Goal: Information Seeking & Learning: Find specific fact

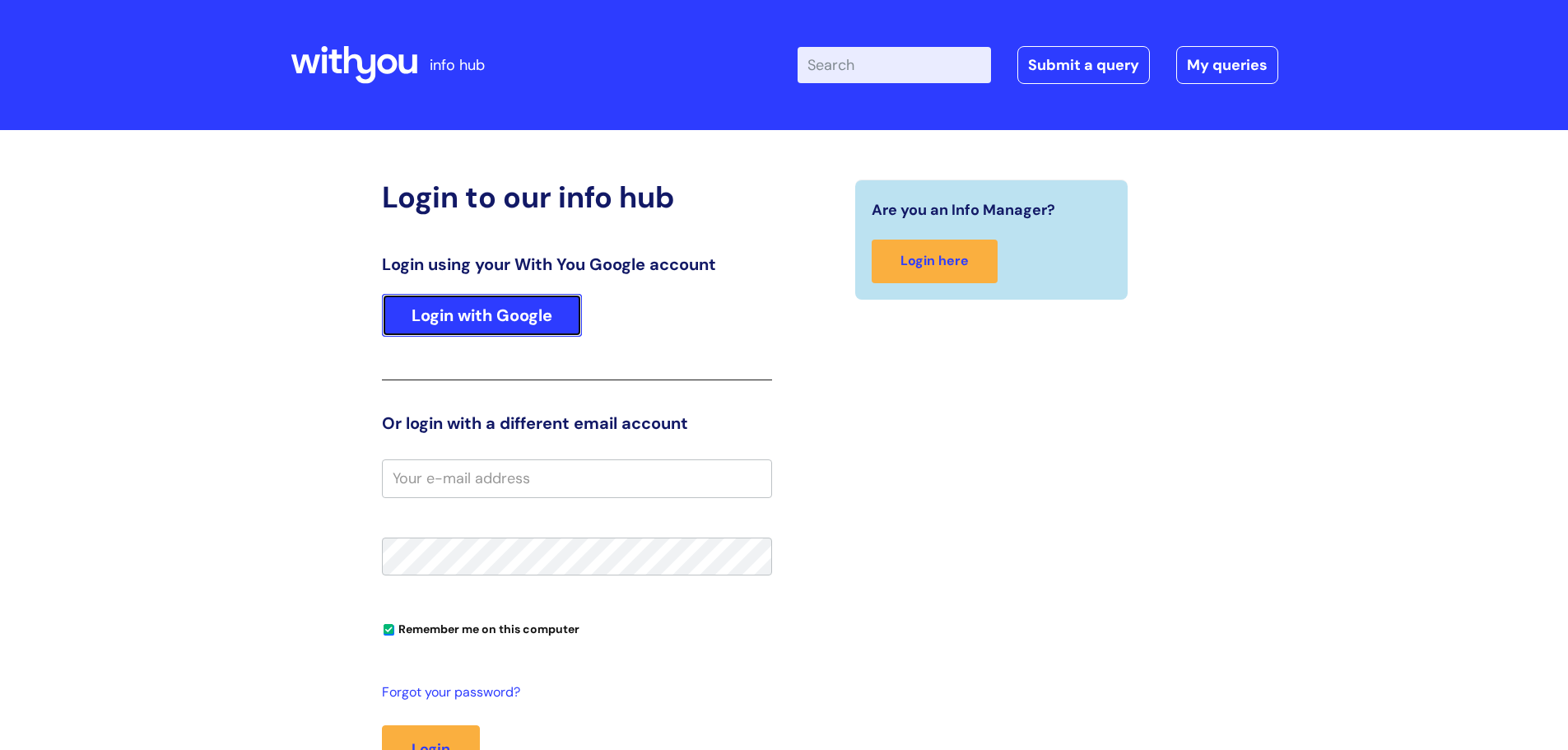
click at [549, 302] on link "Login with Google" at bounding box center [482, 315] width 200 height 43
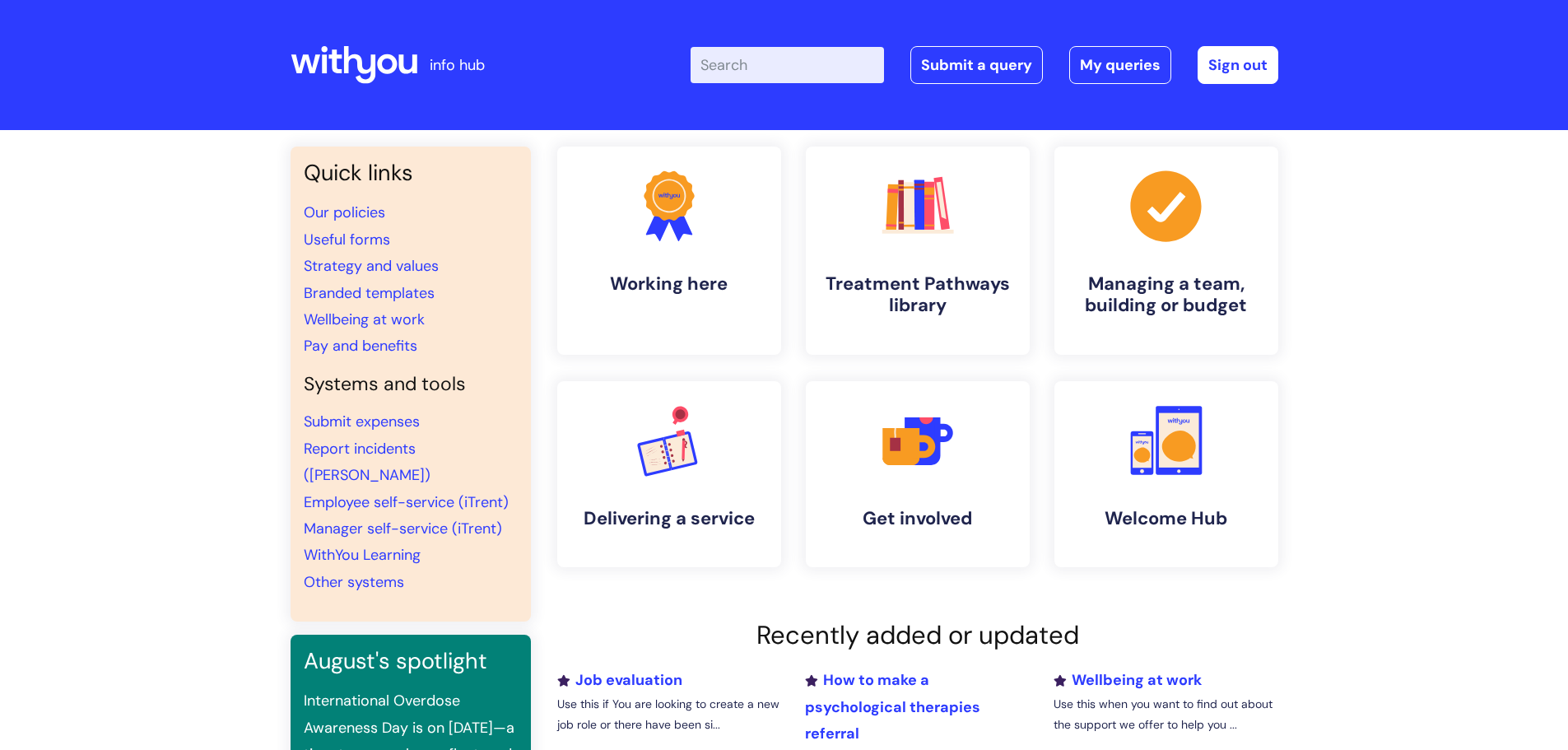
click at [785, 73] on input "Enter your search term here..." at bounding box center [787, 64] width 193 height 36
click at [743, 61] on input "ageda map" at bounding box center [787, 64] width 193 height 36
type input "agenda map"
click button "Search" at bounding box center [0, 0] width 0 height 0
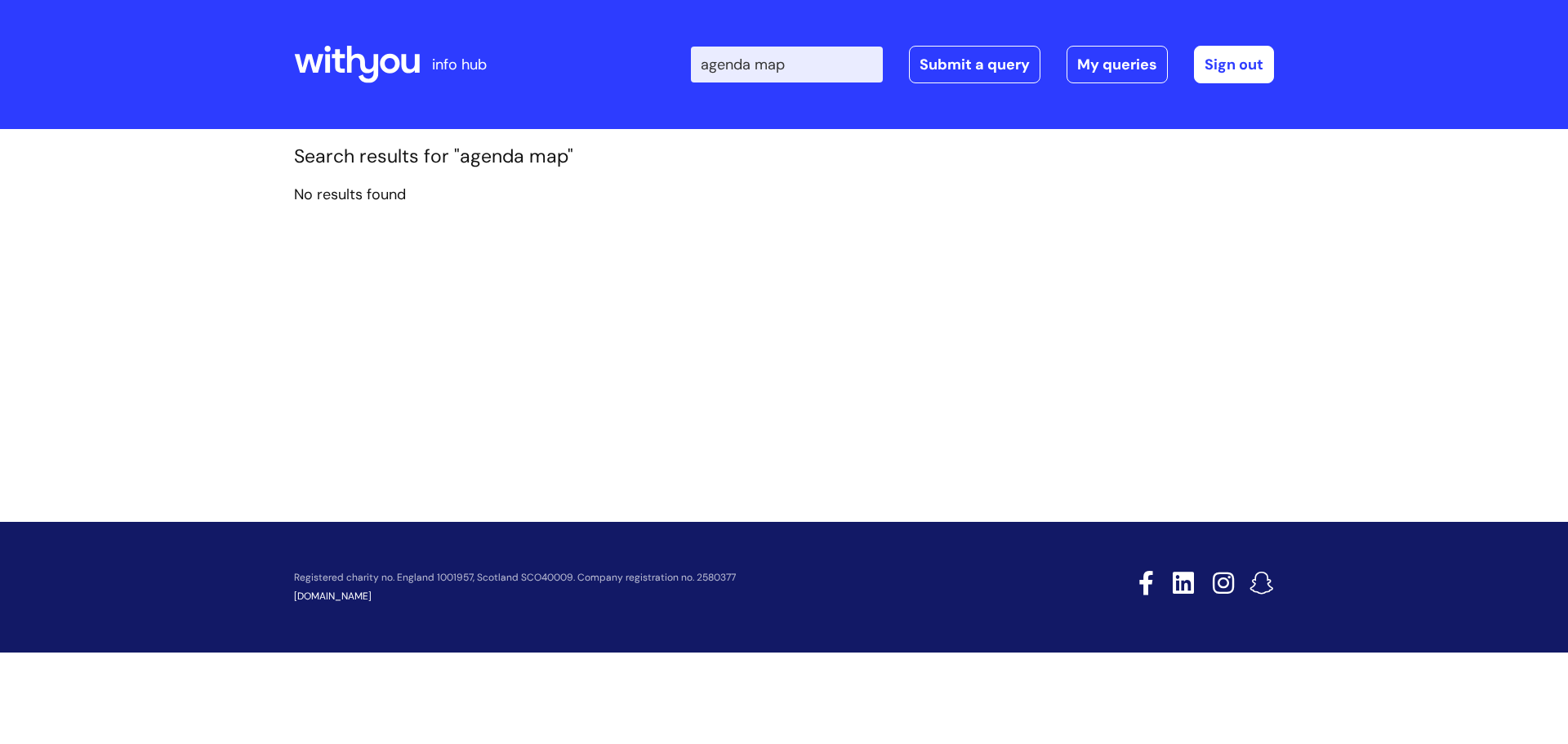
click at [830, 64] on input "agenda map" at bounding box center [787, 64] width 192 height 36
type input "agenda"
click button "Search" at bounding box center [0, 0] width 0 height 0
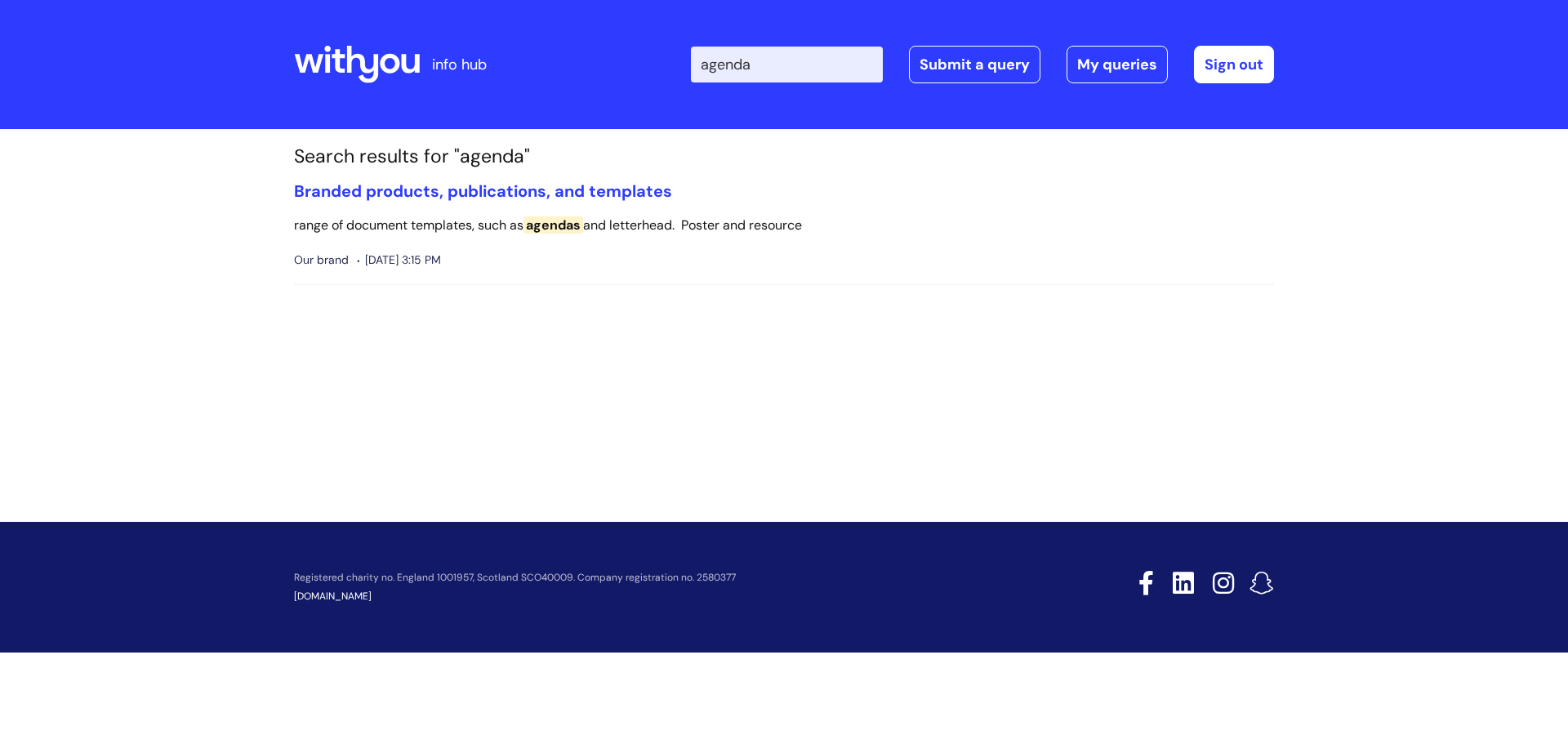
drag, startPoint x: 779, startPoint y: 62, endPoint x: 668, endPoint y: 57, distance: 111.1
click at [668, 57] on div "Enter your search term here... agenda Search Submit a query My queries Welcome …" at bounding box center [905, 65] width 737 height 97
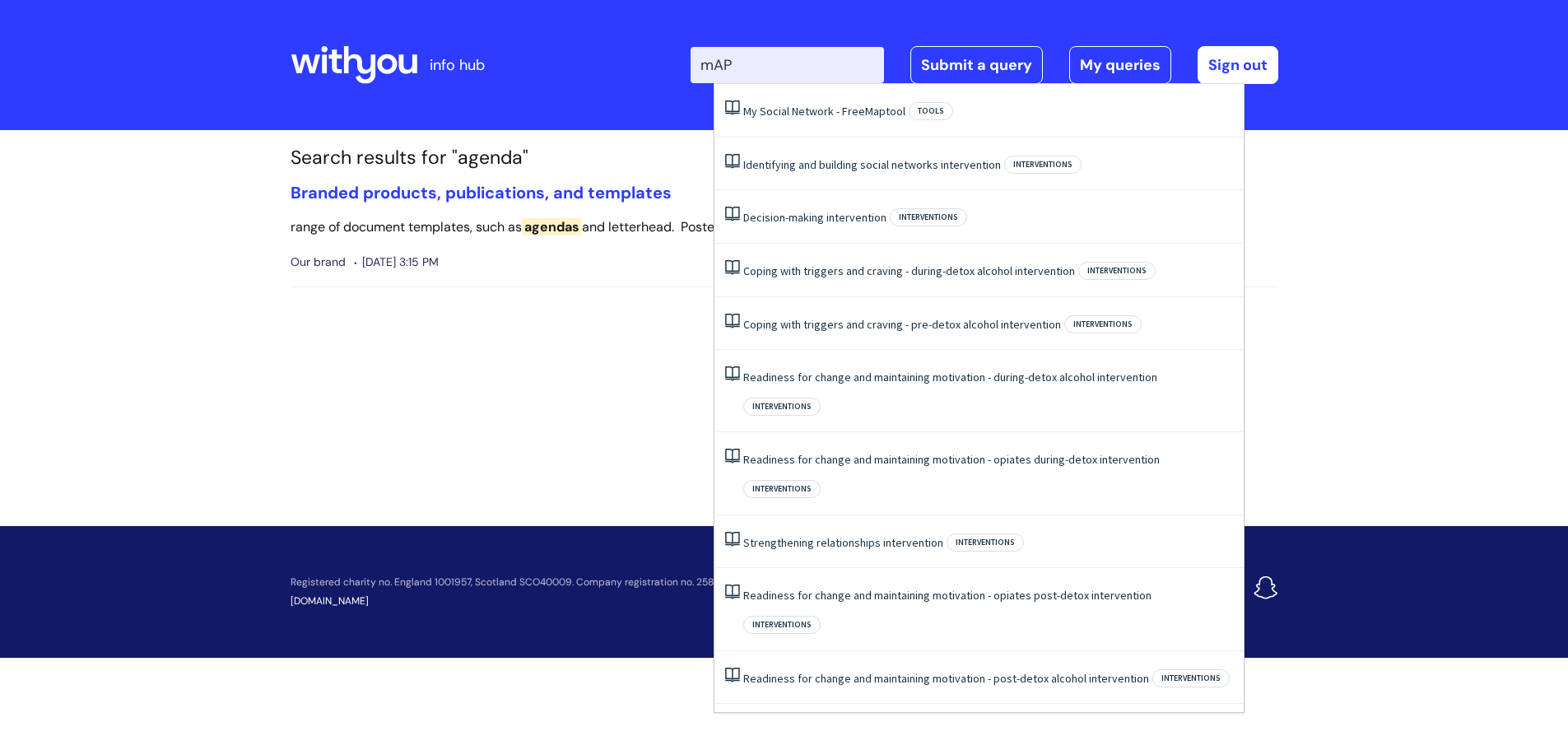
type input "mAP"
click button "Search" at bounding box center [0, 0] width 0 height 0
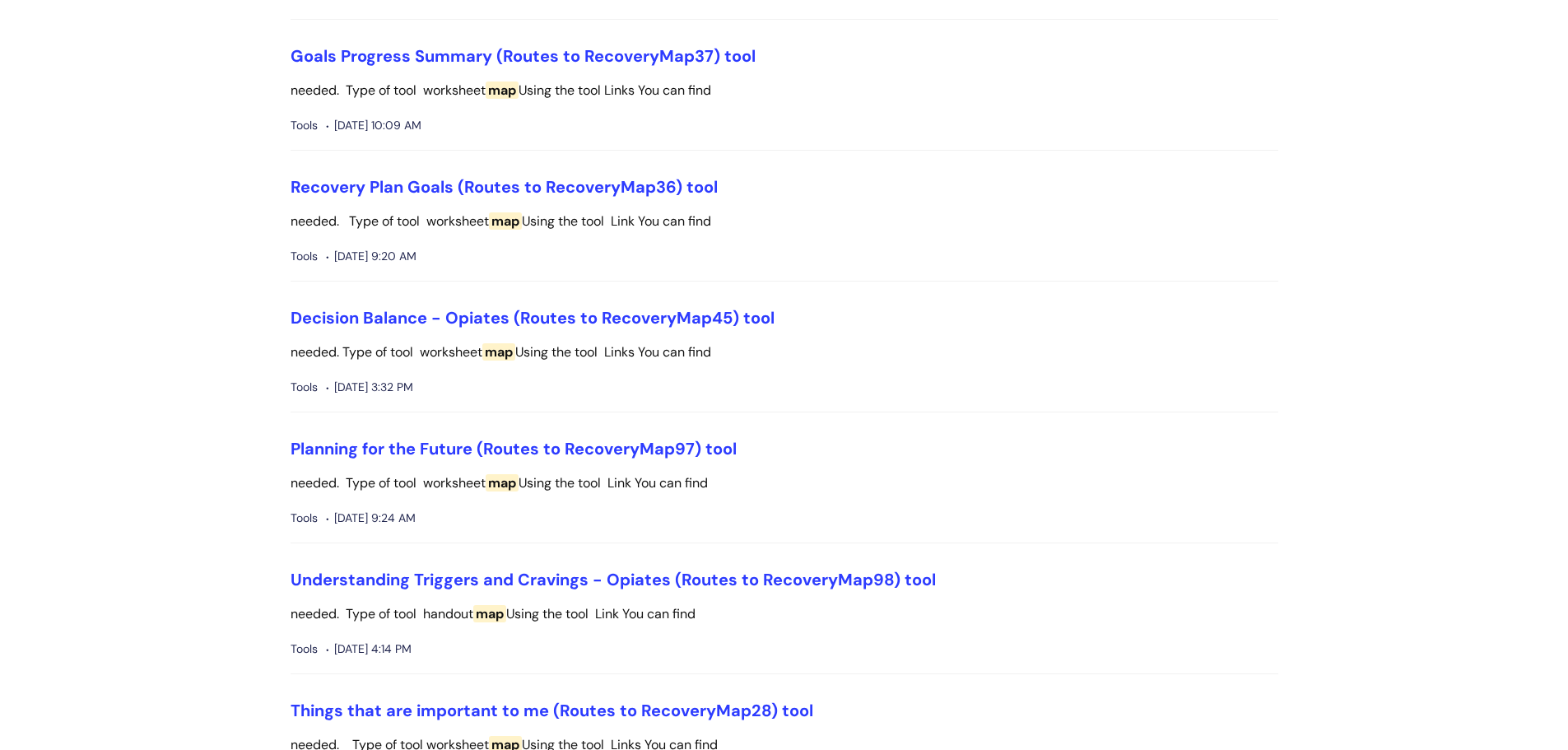
scroll to position [3539, 0]
click at [532, 444] on link "Planning for the Future (Routes to Recovery Map 97) tool" at bounding box center [513, 446] width 446 height 21
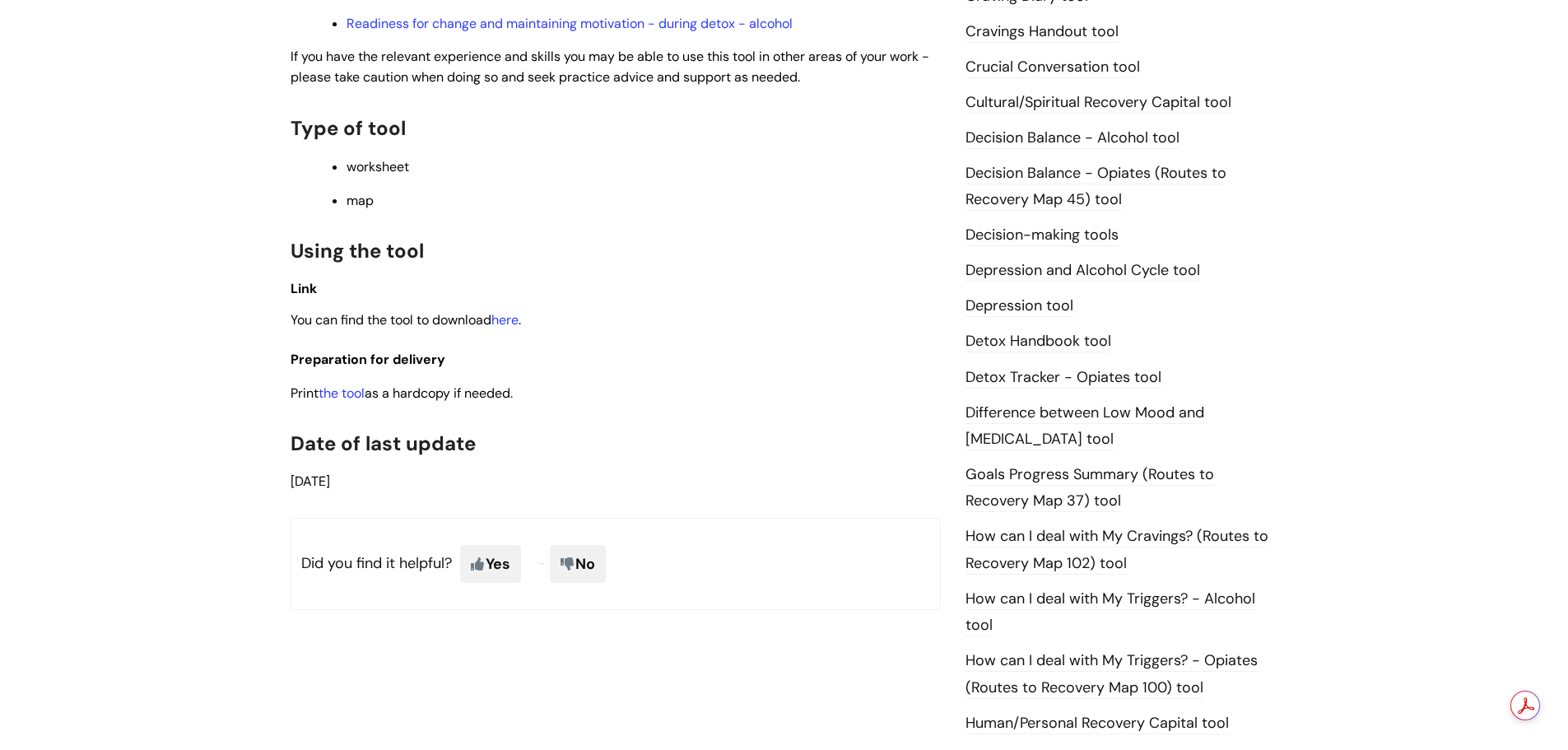
scroll to position [740, 0]
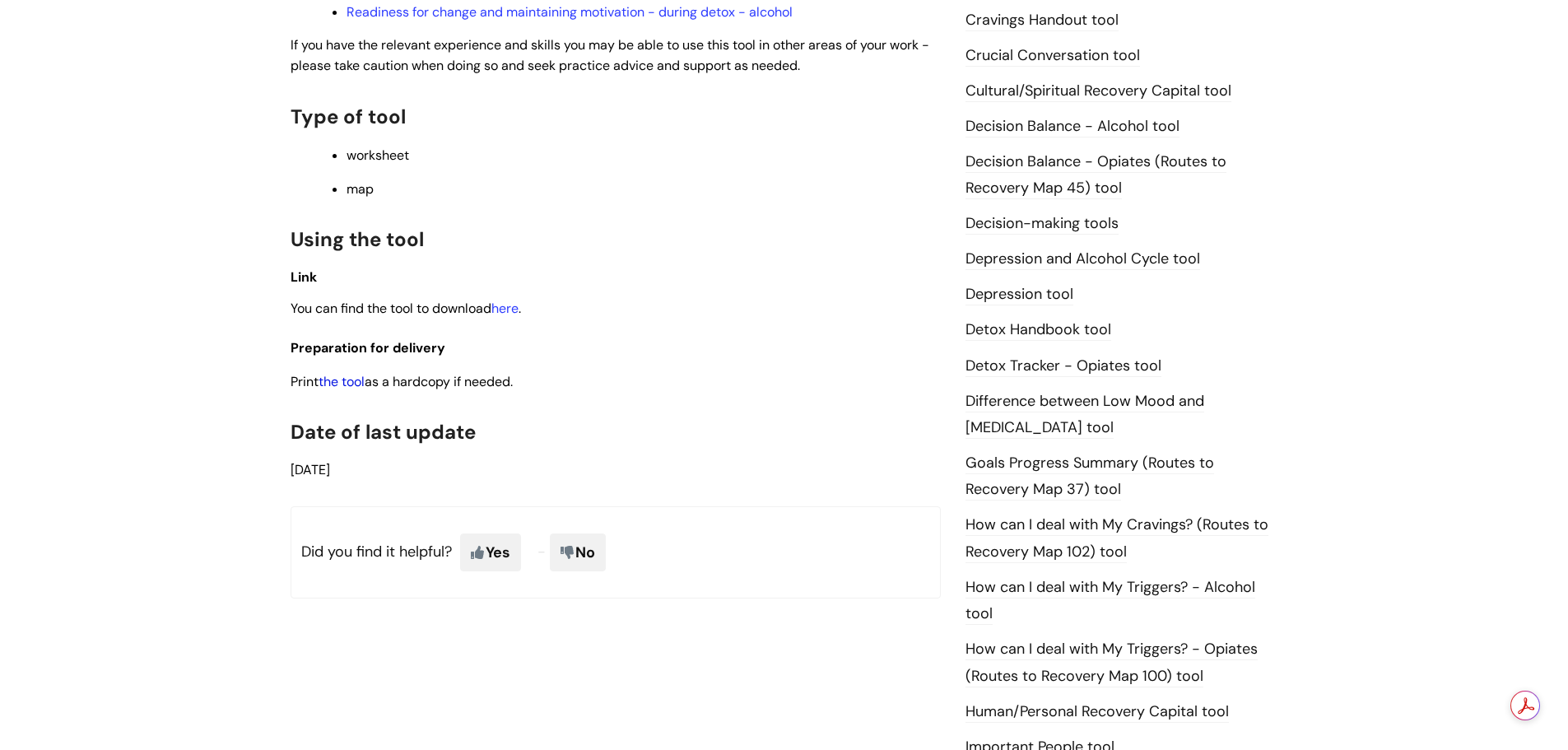
click at [339, 380] on link "the tool" at bounding box center [341, 381] width 46 height 18
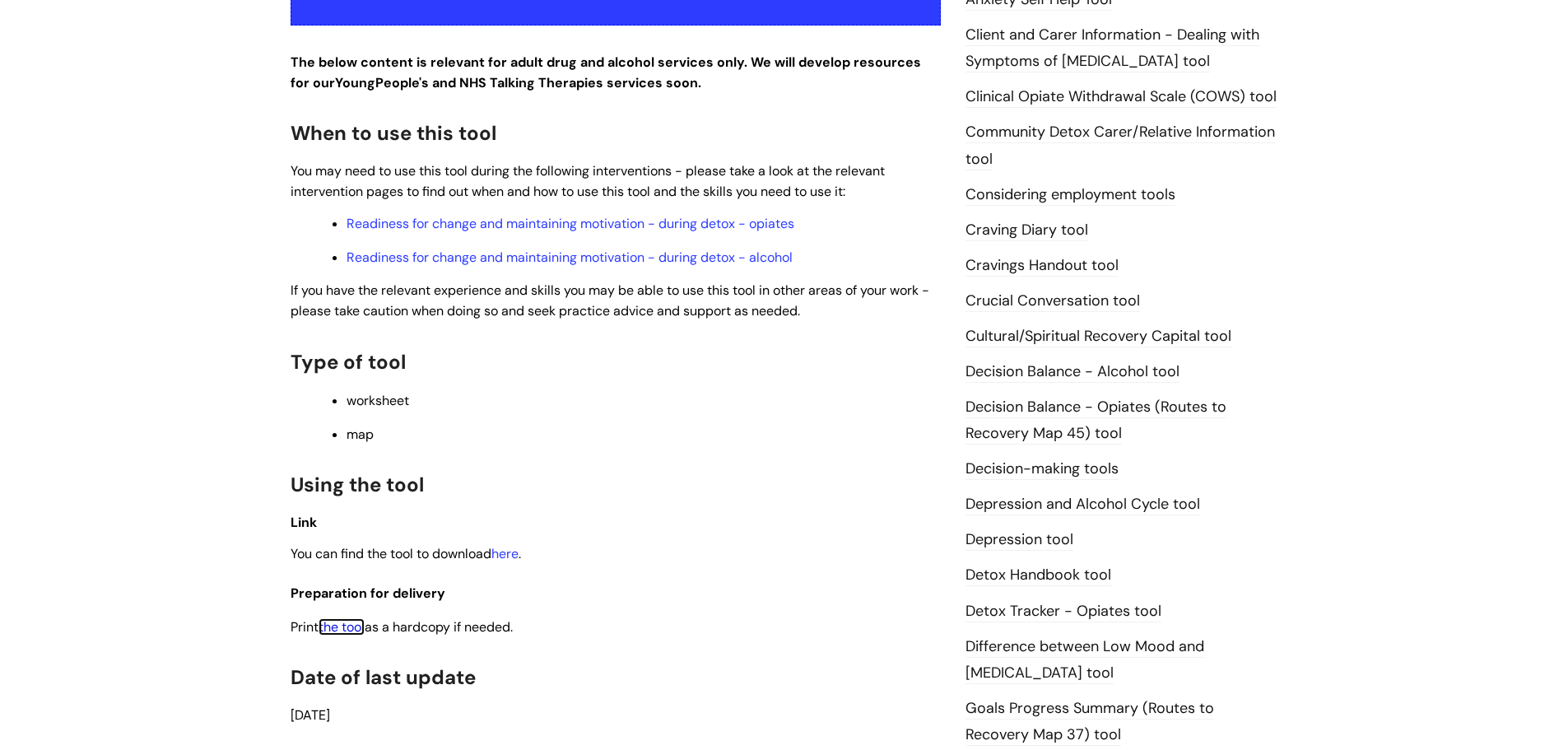
scroll to position [493, 0]
click at [472, 222] on link "Readiness for change and maintaining motivation - during detox - opiates" at bounding box center [569, 225] width 448 height 18
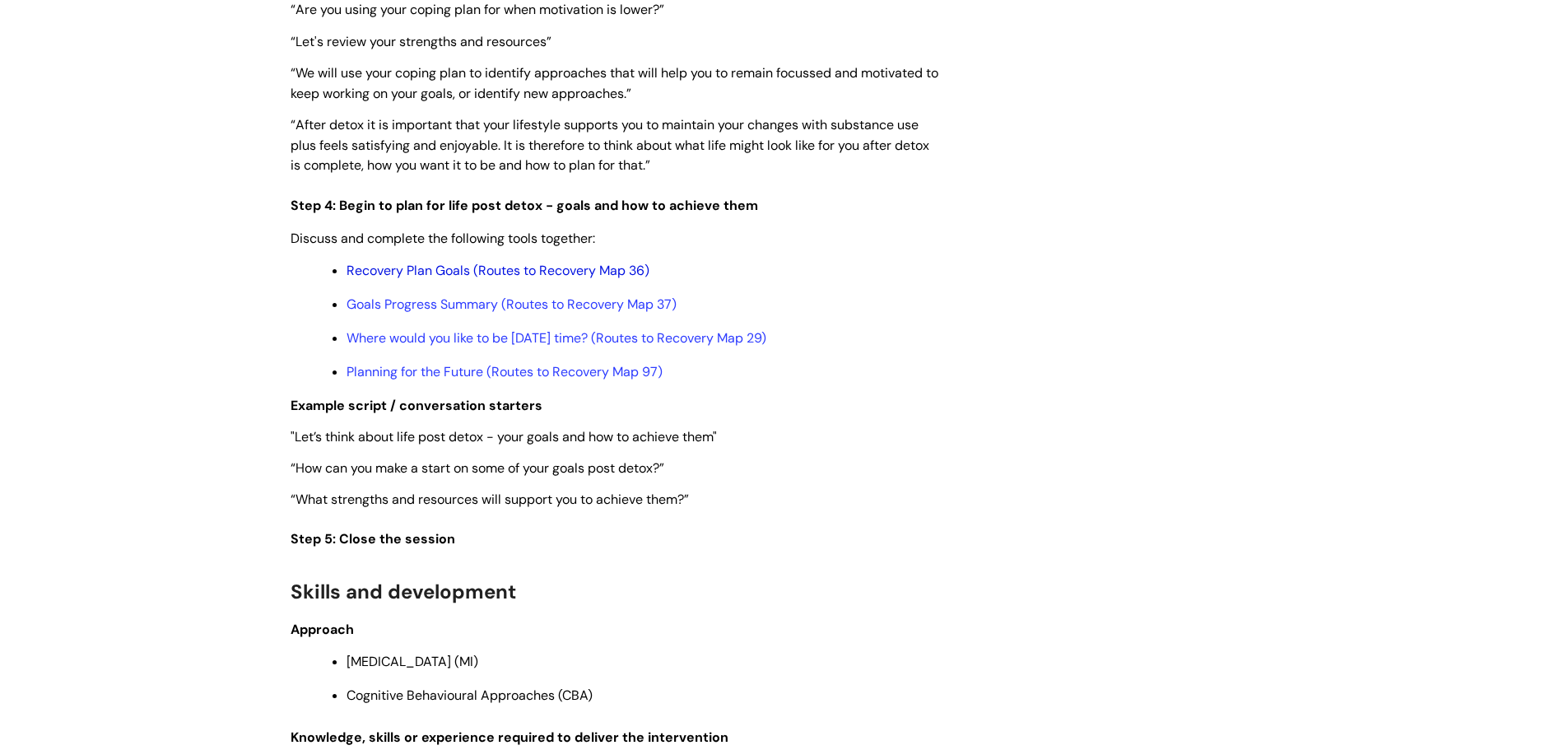
scroll to position [3128, 0]
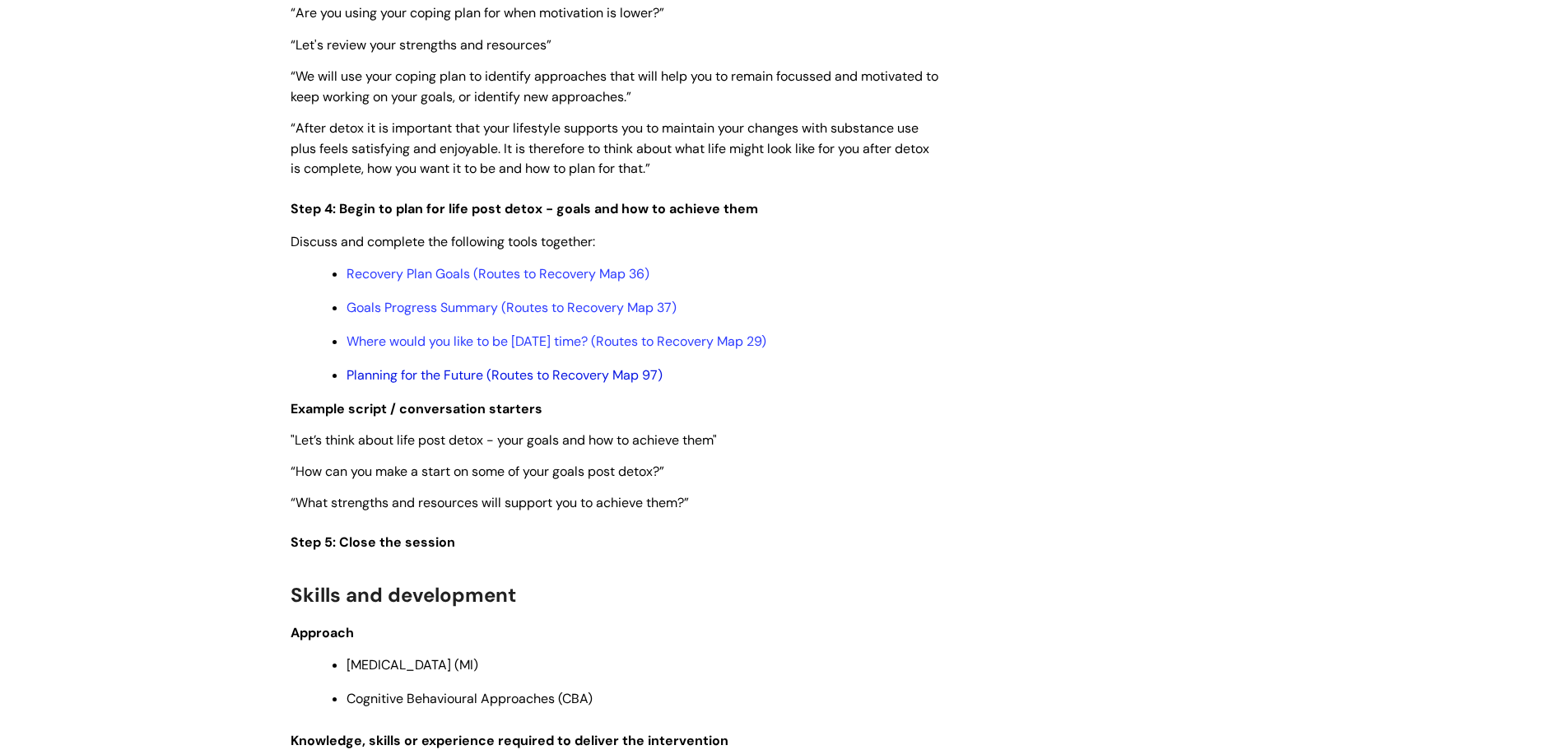
click at [472, 375] on link "Planning for the Future (Routes to Recovery Map 97)" at bounding box center [504, 375] width 316 height 18
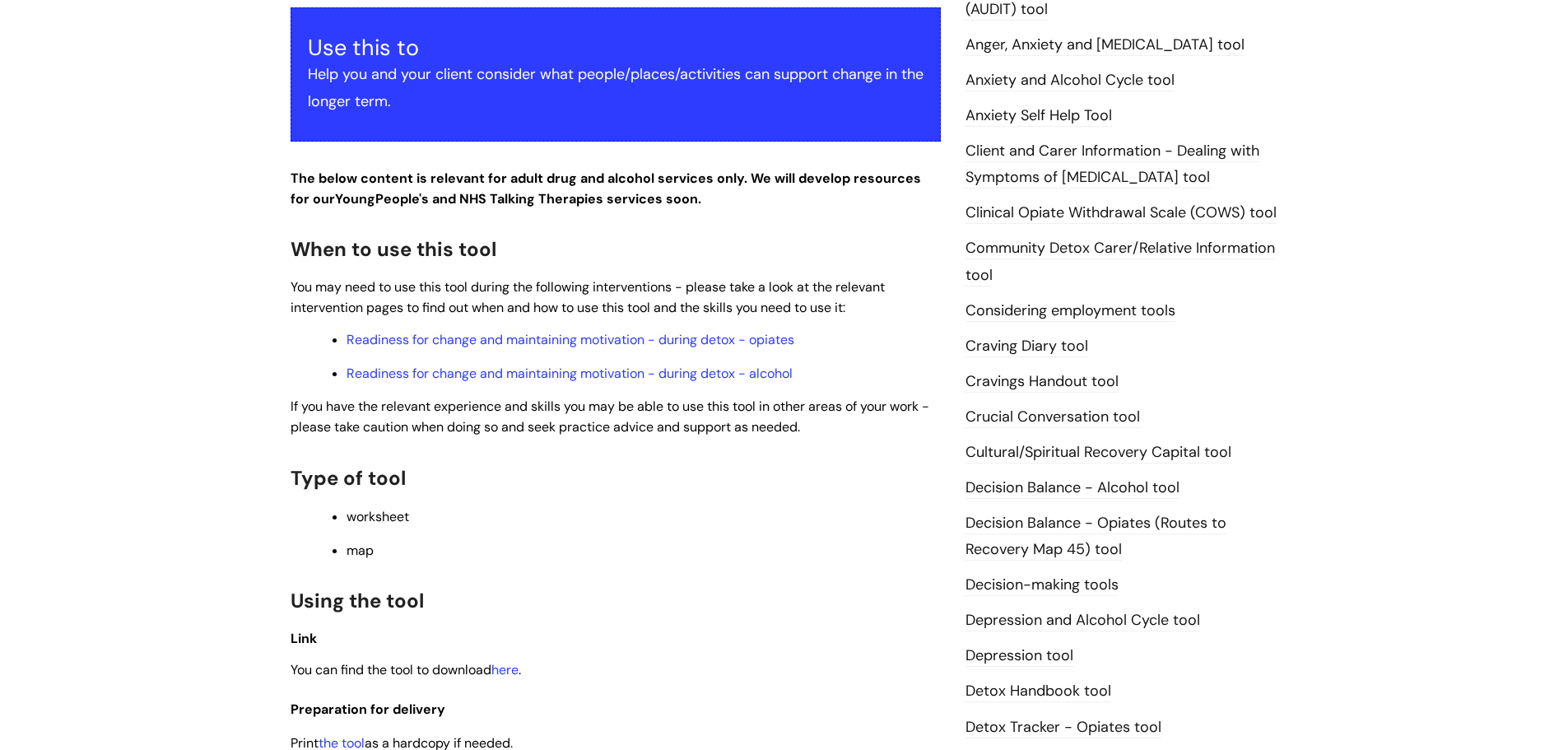
scroll to position [658, 0]
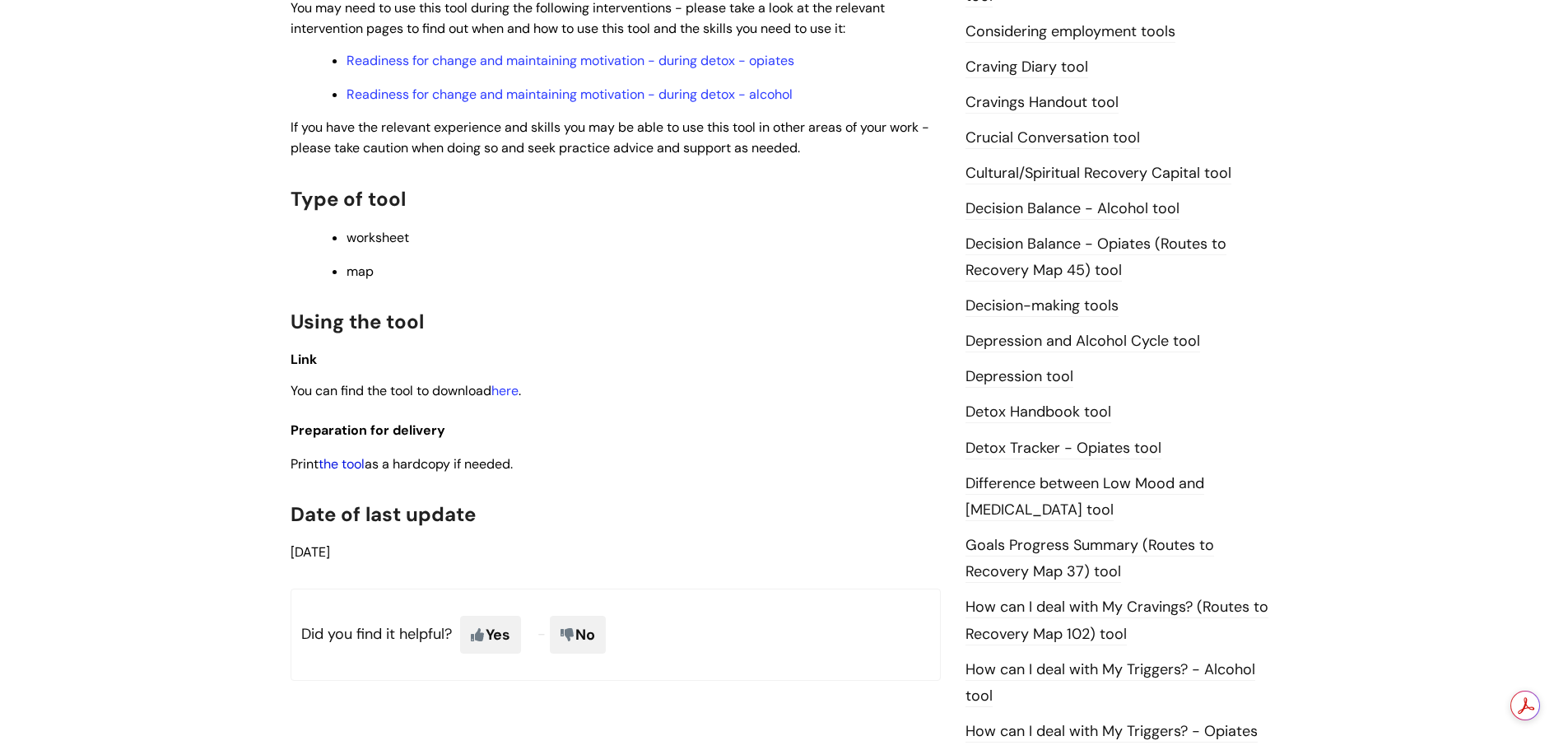
click at [327, 463] on link "the tool" at bounding box center [341, 464] width 46 height 18
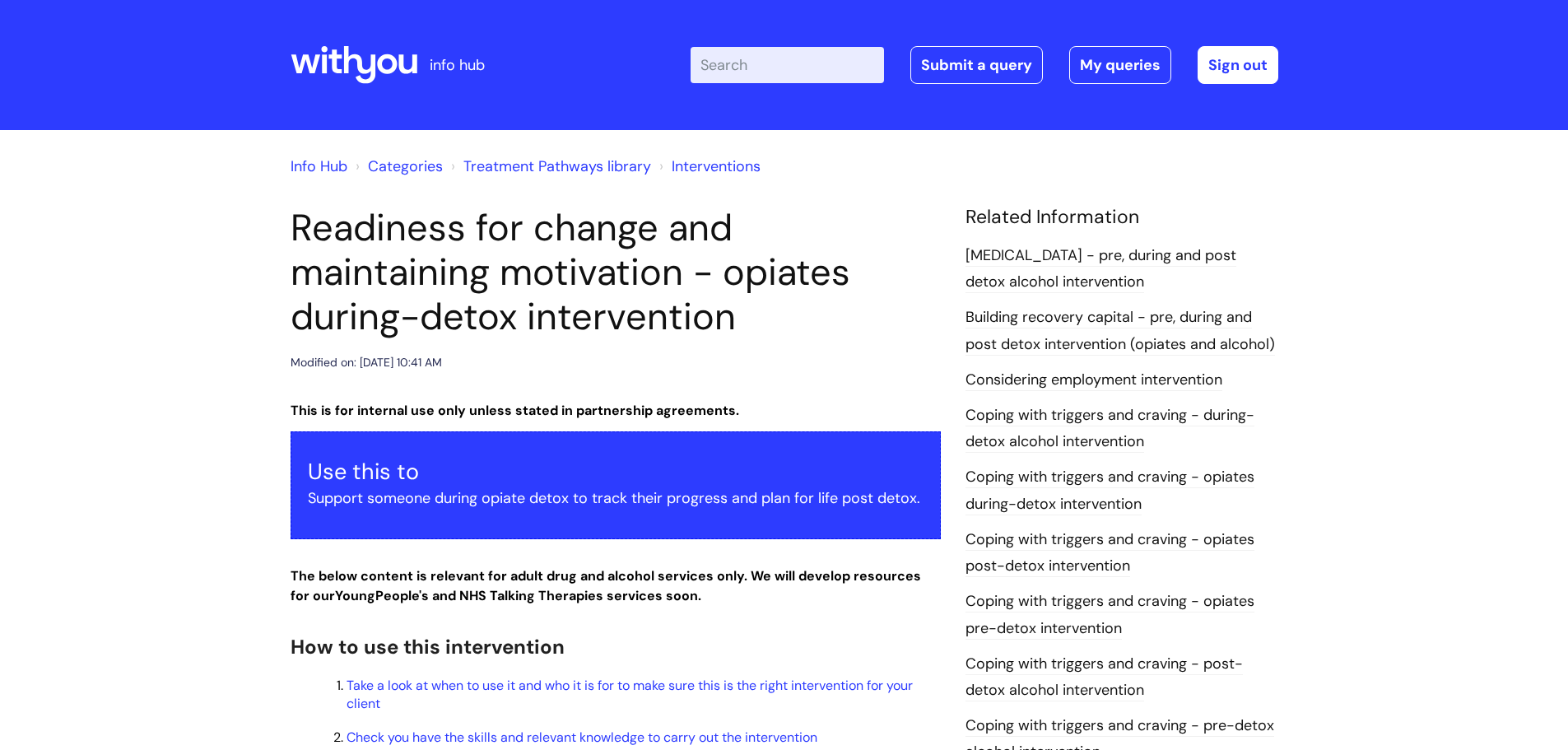
scroll to position [3128, 0]
